Goal: Task Accomplishment & Management: Use online tool/utility

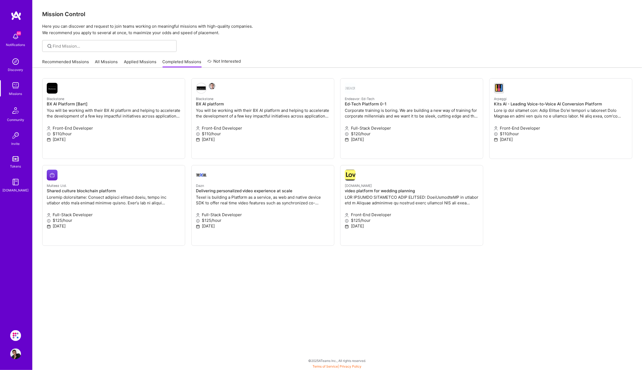
click at [144, 64] on link "Applied Missions" at bounding box center [140, 63] width 33 height 9
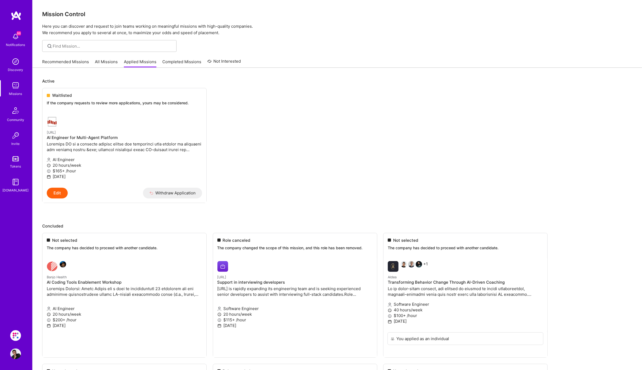
click at [80, 63] on link "Recommended Missions" at bounding box center [65, 63] width 47 height 9
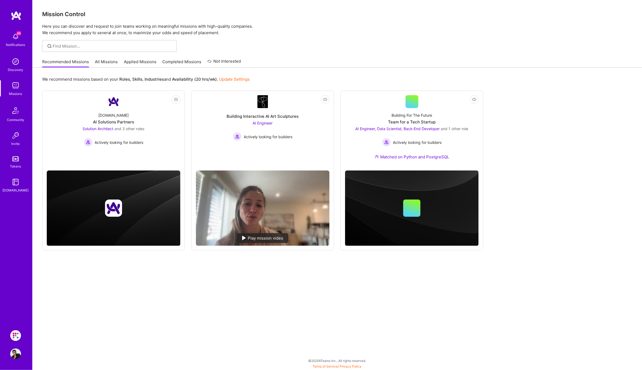
click at [17, 34] on span "66" at bounding box center [19, 33] width 4 height 4
click at [15, 113] on img at bounding box center [15, 110] width 13 height 13
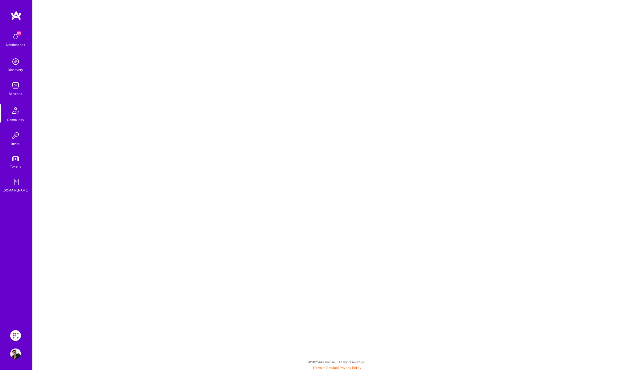
click at [18, 161] on img at bounding box center [15, 158] width 6 height 5
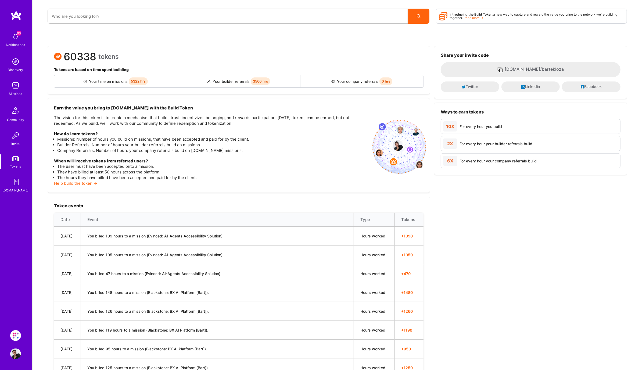
click at [20, 92] on div "Missions" at bounding box center [15, 94] width 13 height 6
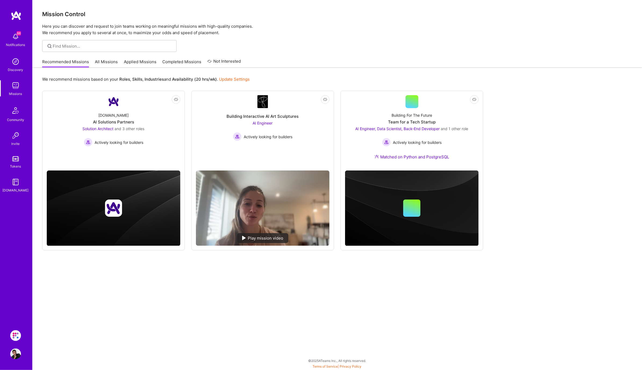
click at [16, 335] on img at bounding box center [15, 335] width 11 height 11
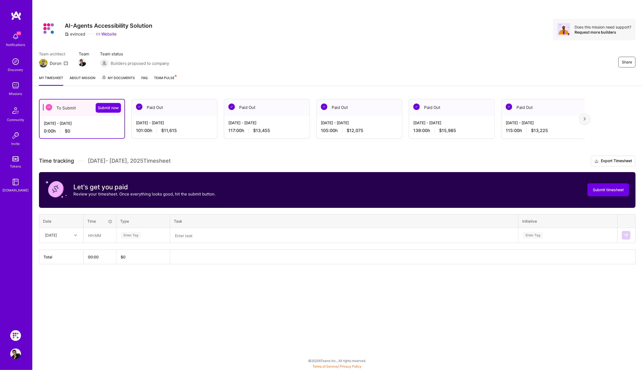
click at [76, 234] on icon at bounding box center [75, 235] width 3 height 3
click at [60, 252] on div "[DATE]" at bounding box center [62, 251] width 44 height 10
click at [92, 234] on input "text" at bounding box center [100, 235] width 32 height 14
type input "10:00"
click at [141, 233] on div "Enter Tag" at bounding box center [142, 235] width 45 height 7
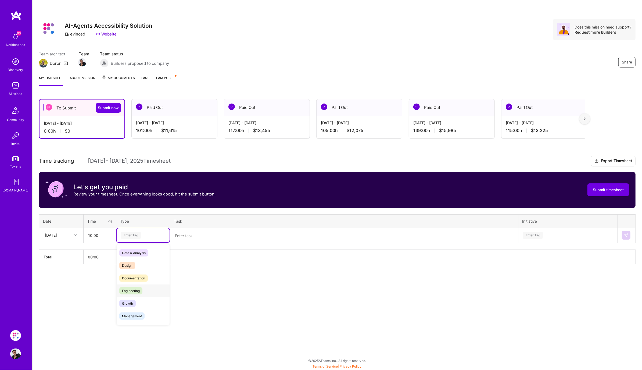
click at [138, 287] on span "Engineering" at bounding box center [130, 290] width 23 height 7
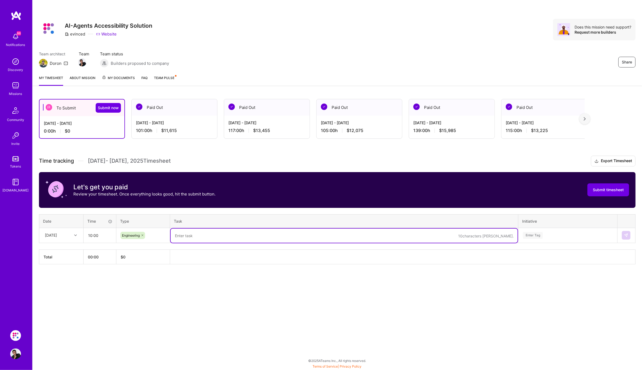
click at [206, 232] on textarea at bounding box center [344, 235] width 347 height 14
type textarea "Troubleshooting results coming from the browser use vs evinced runs"
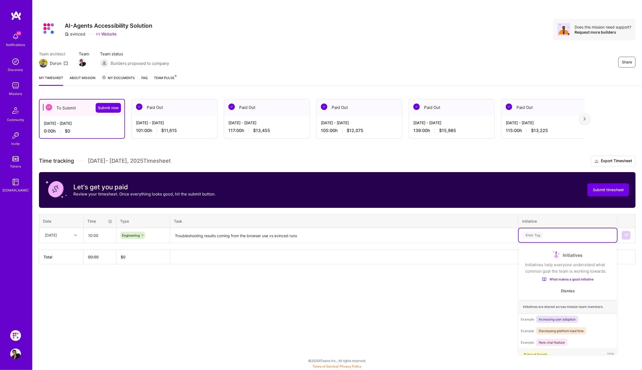
click at [527, 236] on div "Enter Tag" at bounding box center [533, 235] width 20 height 8
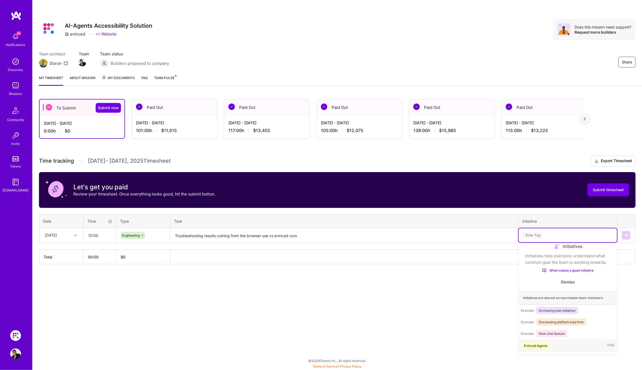
scroll to position [19, 0]
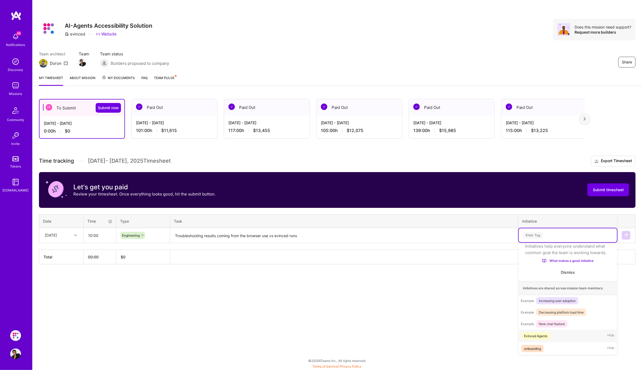
click at [554, 335] on div "Evinced Agents Hide" at bounding box center [568, 336] width 98 height 13
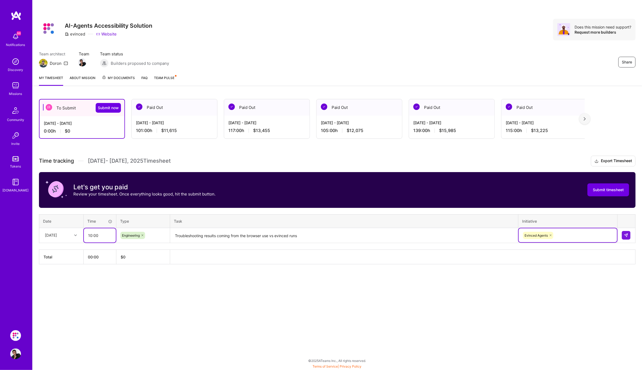
click at [91, 235] on input "10:00" at bounding box center [100, 235] width 32 height 14
type input "11:00"
click at [627, 235] on img at bounding box center [626, 235] width 4 height 4
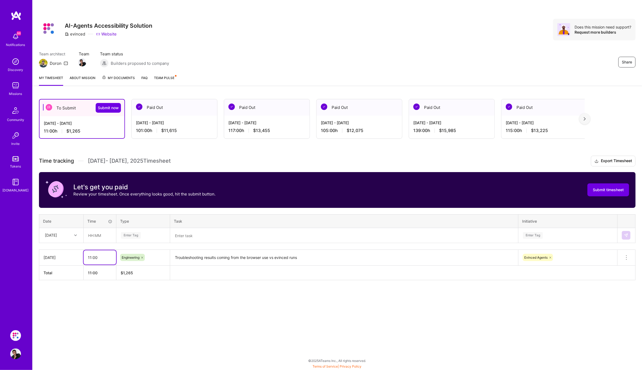
click at [92, 256] on input "11:00" at bounding box center [100, 257] width 33 height 14
click at [91, 258] on input "11:00" at bounding box center [100, 257] width 33 height 14
click at [72, 231] on div at bounding box center [76, 235] width 8 height 9
click at [65, 251] on div "[DATE]" at bounding box center [62, 251] width 44 height 10
click at [96, 236] on input "text" at bounding box center [100, 235] width 32 height 14
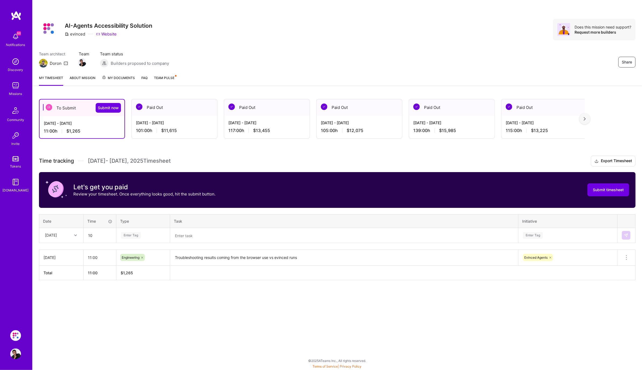
type input "10:00"
click at [149, 241] on div "Enter Tag" at bounding box center [143, 235] width 53 height 14
click at [145, 287] on div "Engineering" at bounding box center [143, 290] width 53 height 13
click at [202, 235] on textarea at bounding box center [344, 235] width 347 height 14
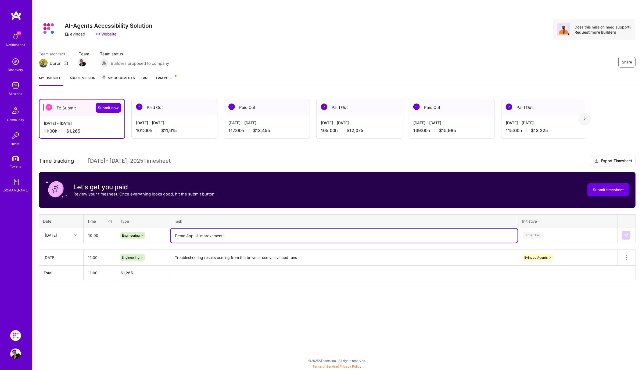
type textarea "Demo App UI improvements"
click at [534, 233] on div "Enter Tag" at bounding box center [533, 235] width 20 height 8
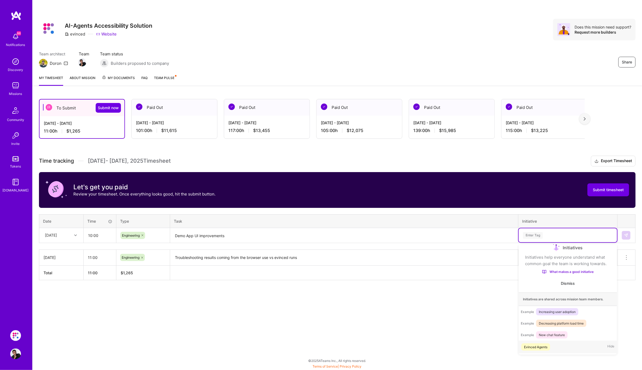
scroll to position [9, 0]
click at [540, 346] on div "Evinced Agents" at bounding box center [535, 346] width 23 height 6
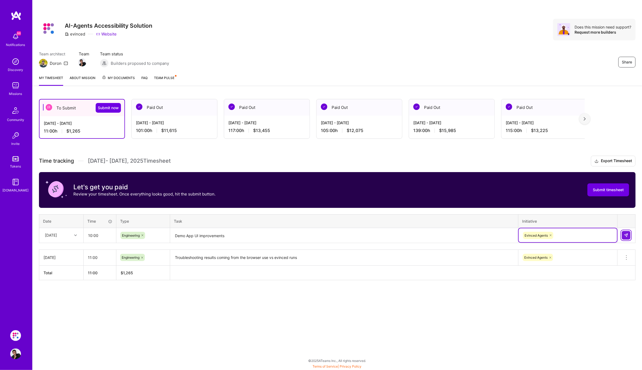
click at [629, 234] on button at bounding box center [626, 235] width 9 height 9
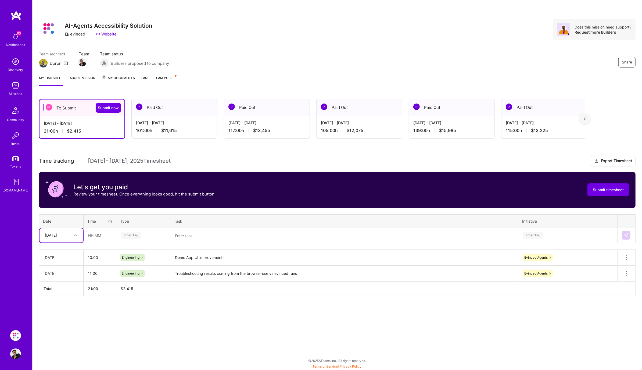
click at [73, 236] on div at bounding box center [76, 235] width 8 height 7
click at [65, 262] on div "[DATE]" at bounding box center [62, 261] width 44 height 10
click at [95, 237] on input "text" at bounding box center [100, 235] width 32 height 14
type input "1"
type input "0"
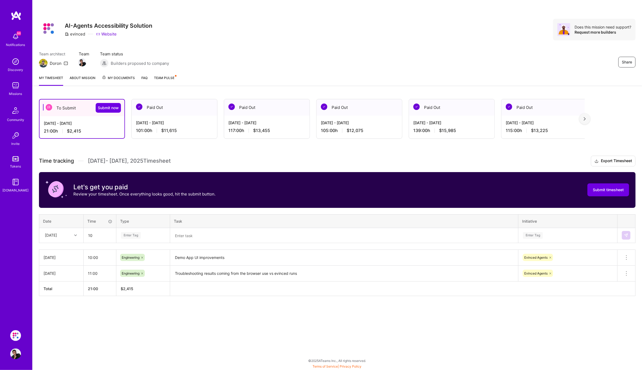
type input "10:00"
click at [132, 235] on div "Enter Tag" at bounding box center [131, 235] width 20 height 8
click at [135, 292] on span "Engineering" at bounding box center [130, 290] width 23 height 7
click at [235, 256] on textarea "Demo App UI improvements" at bounding box center [344, 257] width 347 height 15
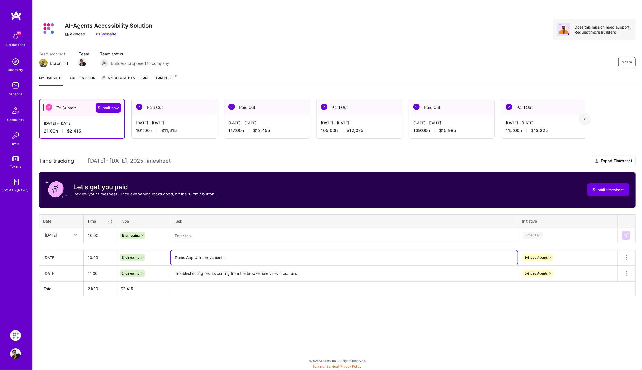
drag, startPoint x: 235, startPoint y: 256, endPoint x: 140, endPoint y: 255, distance: 95.2
click at [140, 255] on tr "[DATE] 10:00 Engineering Demo App UI improvements Evinced Agents Delete row" at bounding box center [337, 257] width 596 height 16
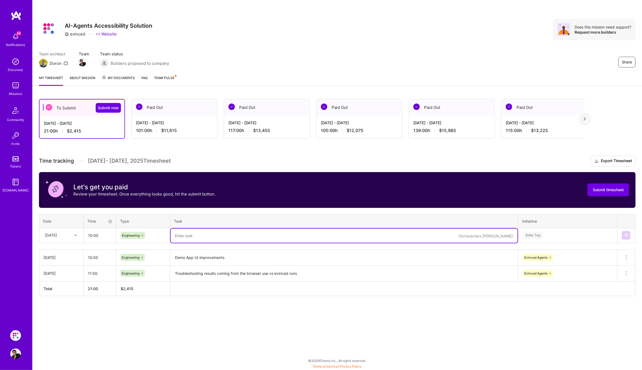
click at [204, 232] on textarea at bounding box center [344, 235] width 347 height 14
paste textarea "Demo App UI improvements"
type textarea "Demo App UI improvements after review"
click at [532, 230] on div "Enter Tag" at bounding box center [568, 235] width 98 height 14
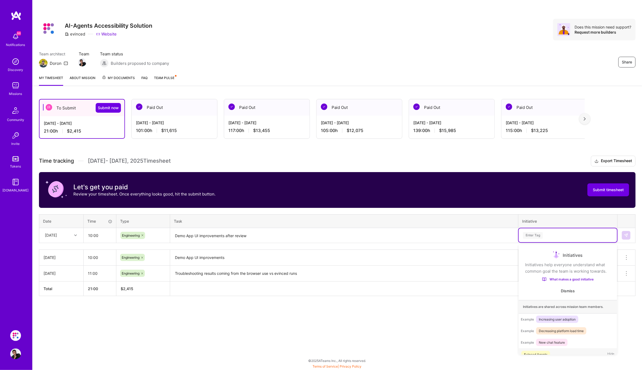
scroll to position [10, 0]
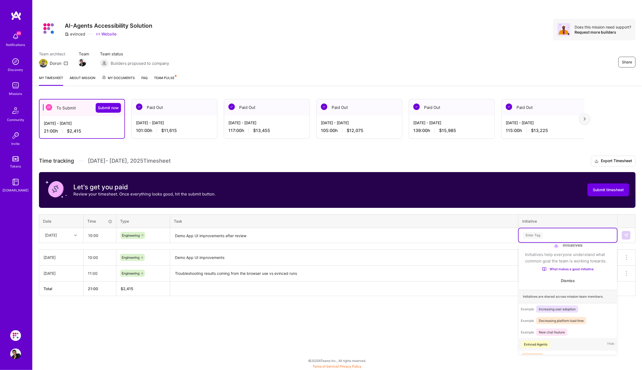
click at [549, 344] on span "Evinced Agents" at bounding box center [535, 344] width 29 height 7
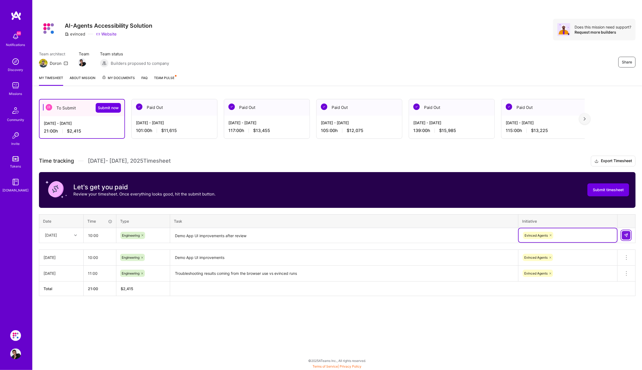
click at [626, 235] on img at bounding box center [626, 235] width 4 height 4
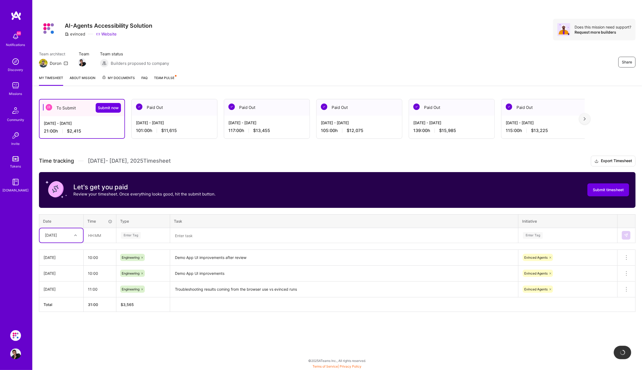
click at [73, 235] on div at bounding box center [76, 235] width 8 height 7
click at [69, 268] on div "[DATE]" at bounding box center [62, 271] width 44 height 10
click at [95, 235] on input "text" at bounding box center [100, 235] width 32 height 14
type input "10:00"
click at [149, 234] on div "Enter Tag" at bounding box center [142, 235] width 45 height 7
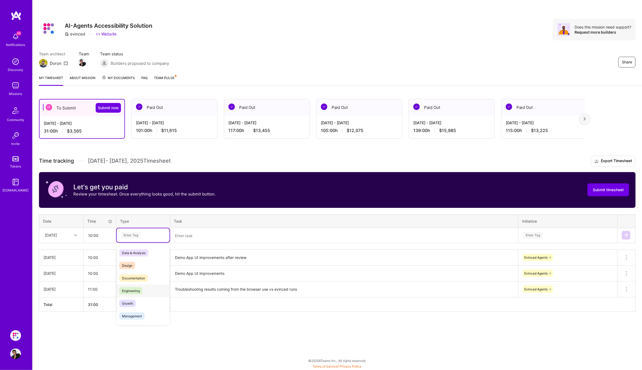
click at [146, 288] on div "Engineering" at bounding box center [143, 290] width 53 height 13
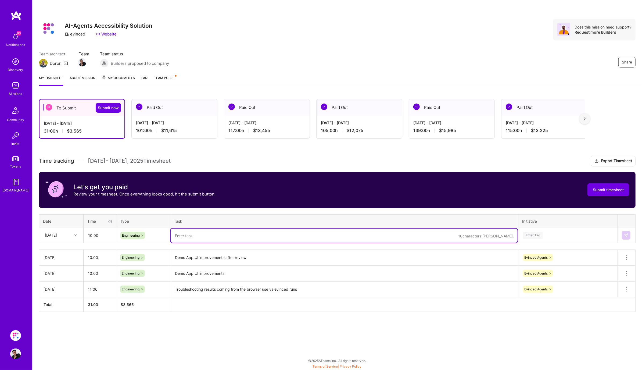
click at [192, 235] on textarea at bounding box center [344, 235] width 347 height 14
type textarea "Troibleshooting MCP server issues and getting familiar with Auditor project"
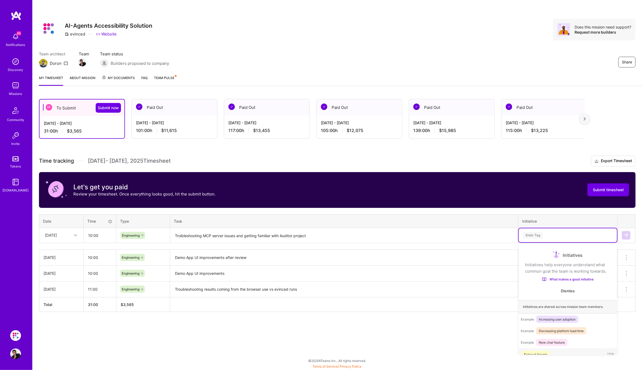
click at [540, 237] on div "Enter Tag" at bounding box center [533, 235] width 20 height 8
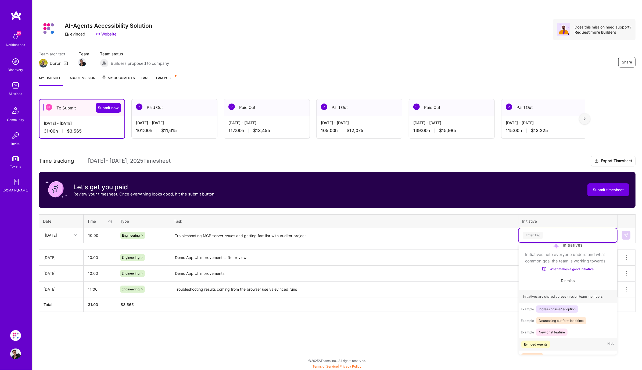
click at [542, 343] on div "Evinced Agents" at bounding box center [535, 344] width 23 height 6
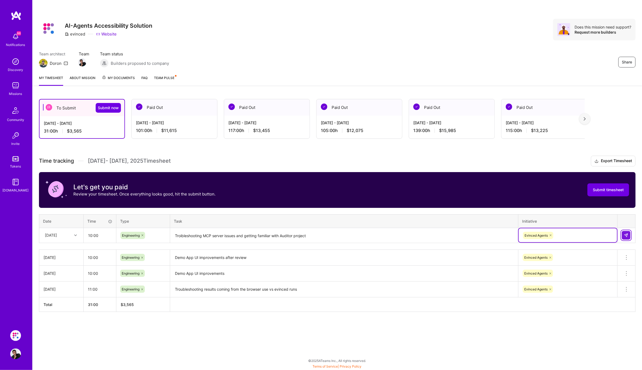
click at [630, 233] on button at bounding box center [626, 235] width 9 height 9
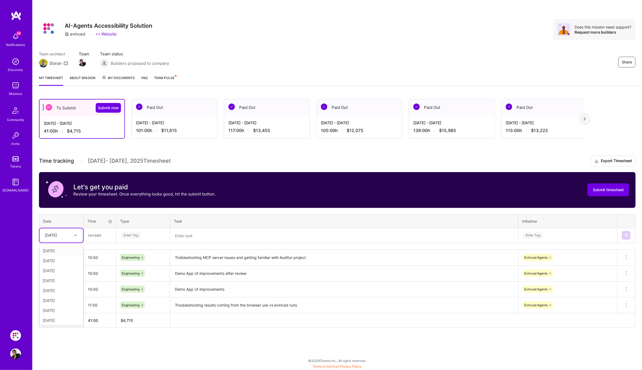
click at [76, 236] on div at bounding box center [76, 235] width 8 height 7
click at [66, 279] on div "[DATE]" at bounding box center [62, 281] width 44 height 10
click at [73, 236] on div at bounding box center [76, 235] width 8 height 7
click at [63, 298] on div "[DATE]" at bounding box center [62, 300] width 44 height 10
click at [97, 237] on input "text" at bounding box center [100, 235] width 32 height 14
